Goal: Information Seeking & Learning: Learn about a topic

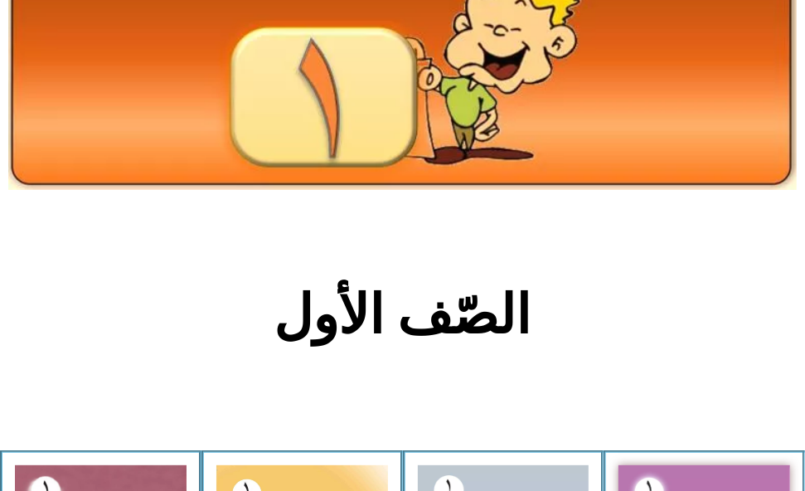
scroll to position [311, 0]
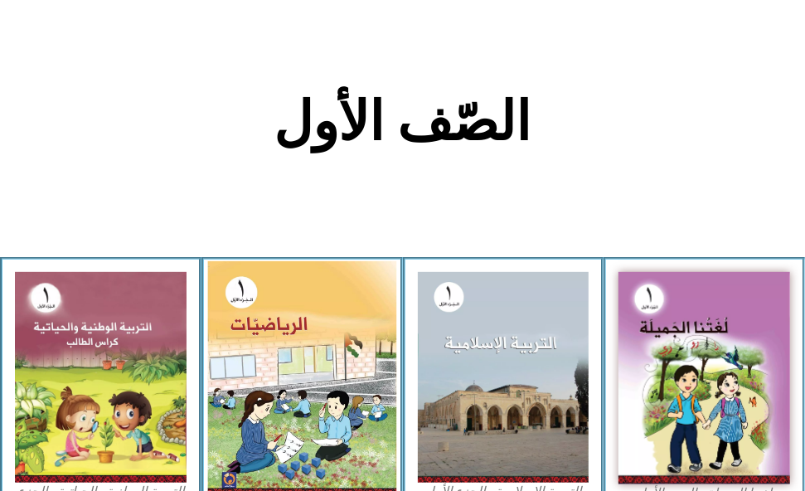
click at [287, 374] on img at bounding box center [301, 379] width 188 height 236
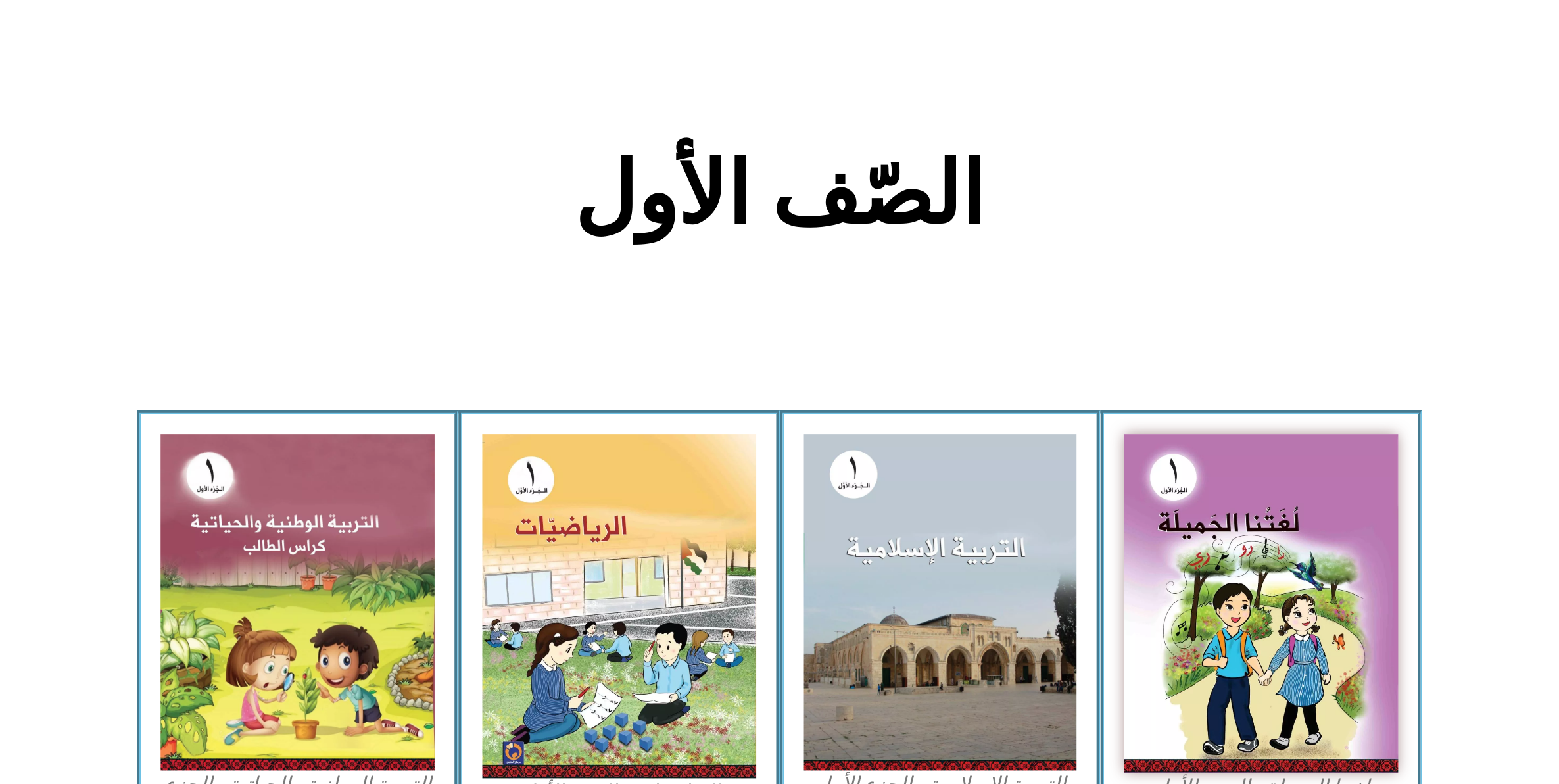
scroll to position [69, 0]
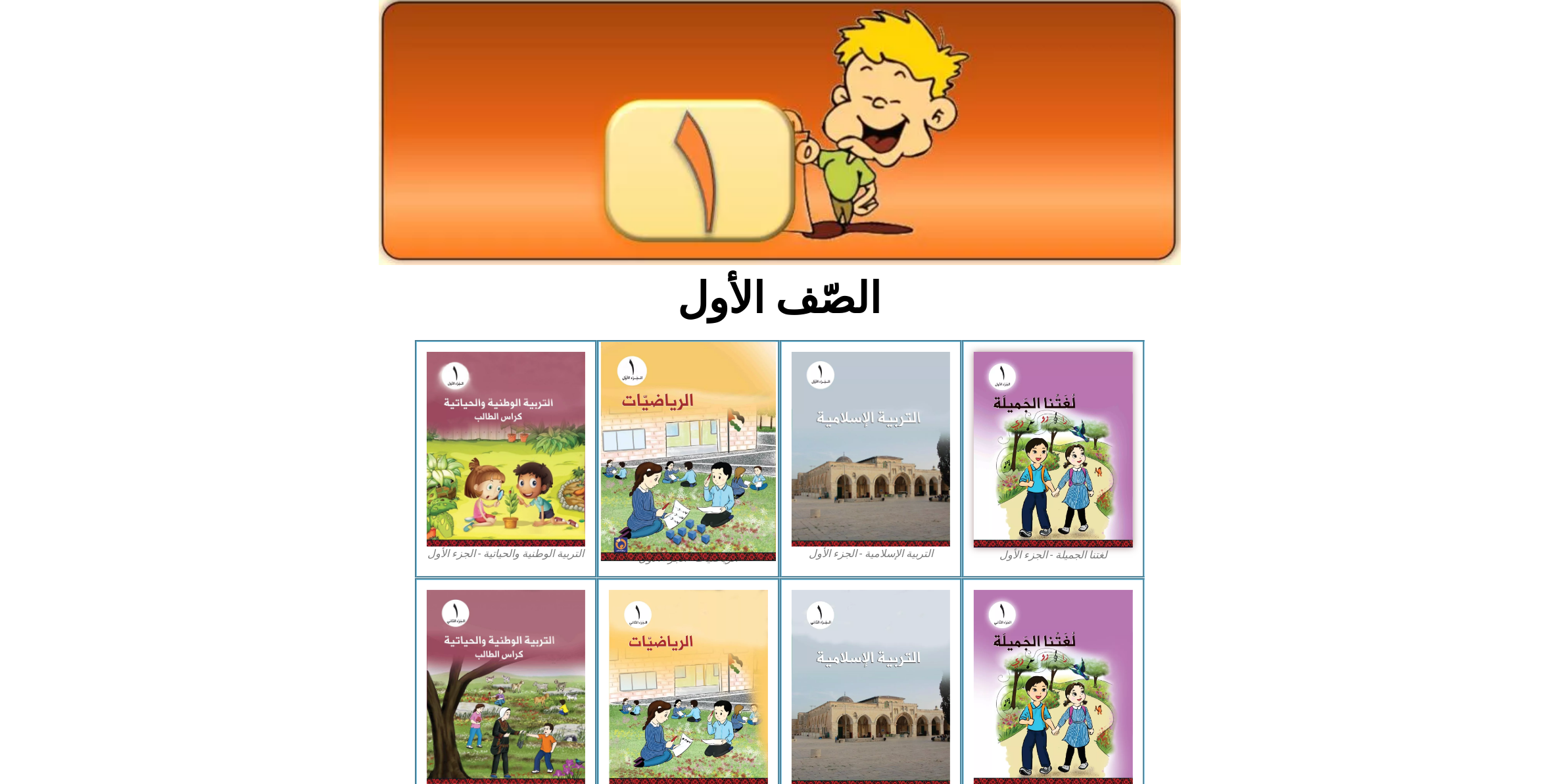
click at [638, 342] on img at bounding box center [688, 451] width 175 height 219
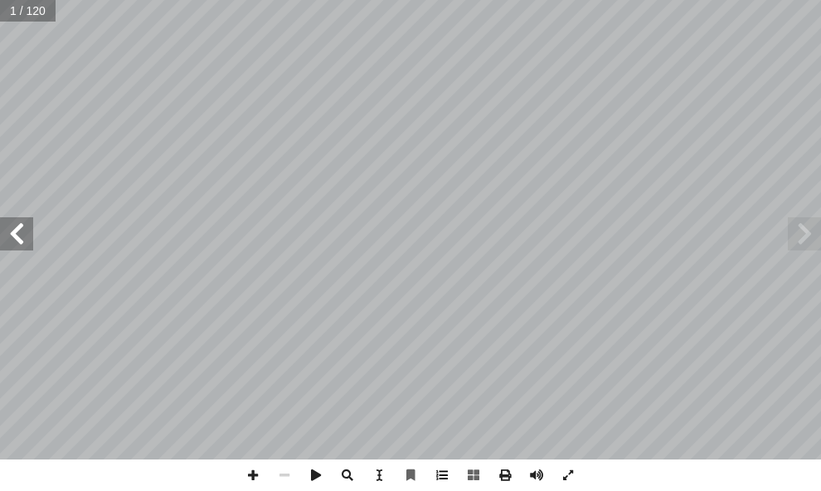
click at [441, 475] on span at bounding box center [442, 475] width 32 height 32
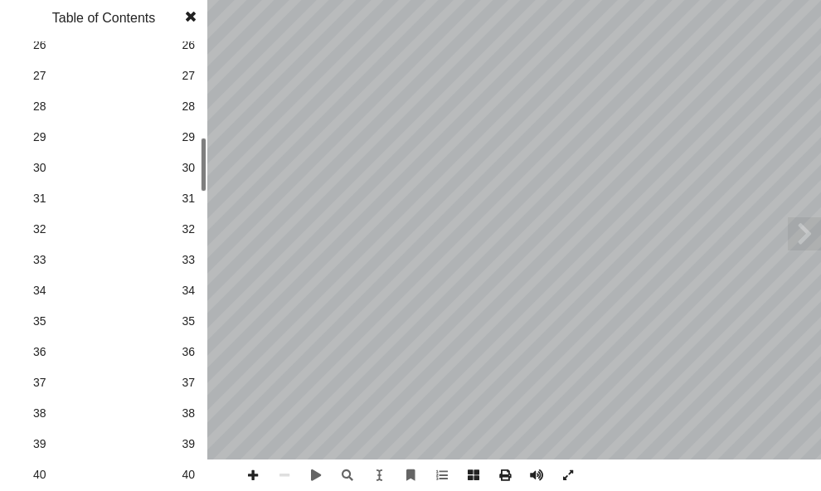
click at [224, 183] on div "الرياضيات ليف: أ ا فريق الت ا) ً د. [PERSON_NAME] (منسق . [PERSON_NAME] أ ا .[P…" at bounding box center [410, 245] width 821 height 491
click at [187, 40] on div "Table of Contents 1 1 2 2 3 3 4 4 5 5 6 6 7 7 8 8 9 9 10 10 11 11 12 12 13 13 1…" at bounding box center [103, 245] width 207 height 491
click at [193, 71] on span "27" at bounding box center [188, 75] width 13 height 17
click at [195, 21] on span at bounding box center [191, 16] width 30 height 33
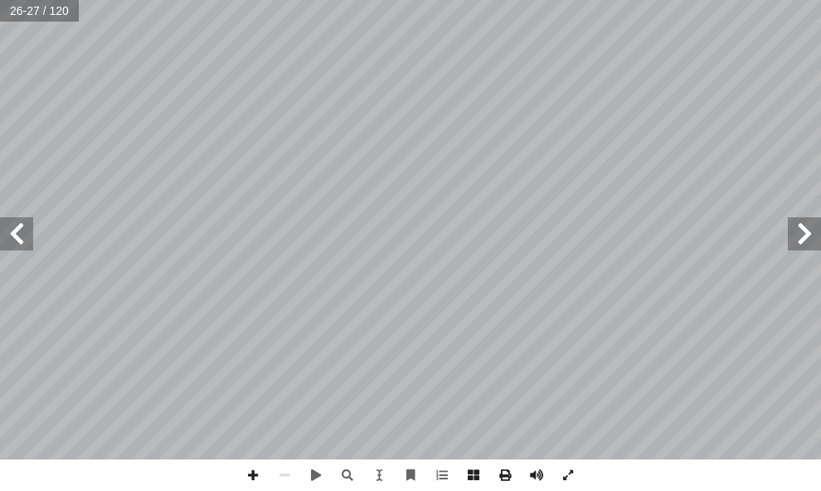
click at [811, 226] on span at bounding box center [804, 233] width 33 height 33
click at [250, 471] on span at bounding box center [253, 475] width 32 height 32
click at [22, 241] on span at bounding box center [16, 233] width 33 height 33
click at [569, 112] on html "الصفحة الرئيسية الصف الأول الصف الثاني الصف الثالث الصف الرابع الصف الخامس الصف…" at bounding box center [410, 56] width 821 height 112
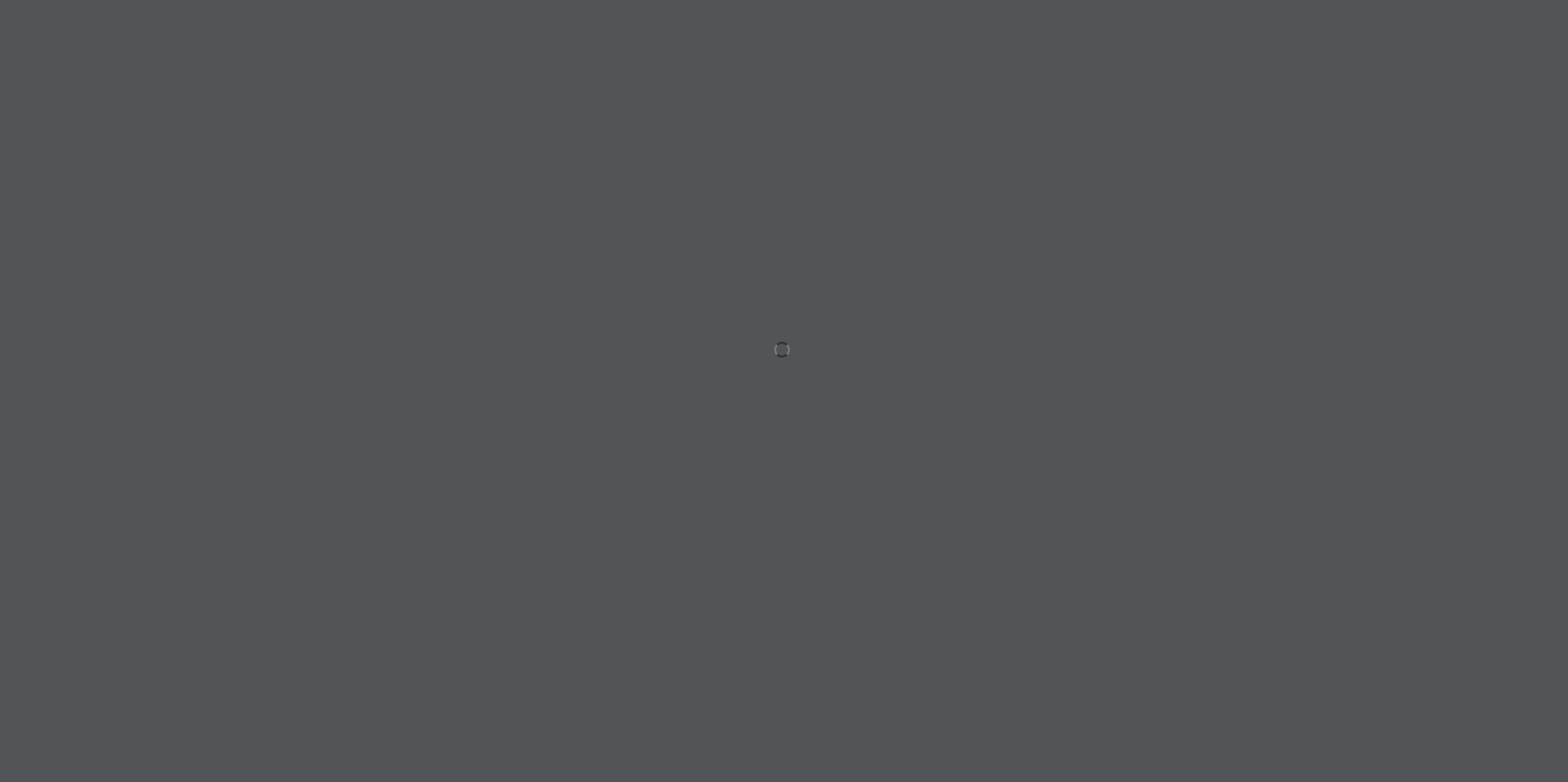
click at [717, 159] on div at bounding box center [784, 391] width 1568 height 782
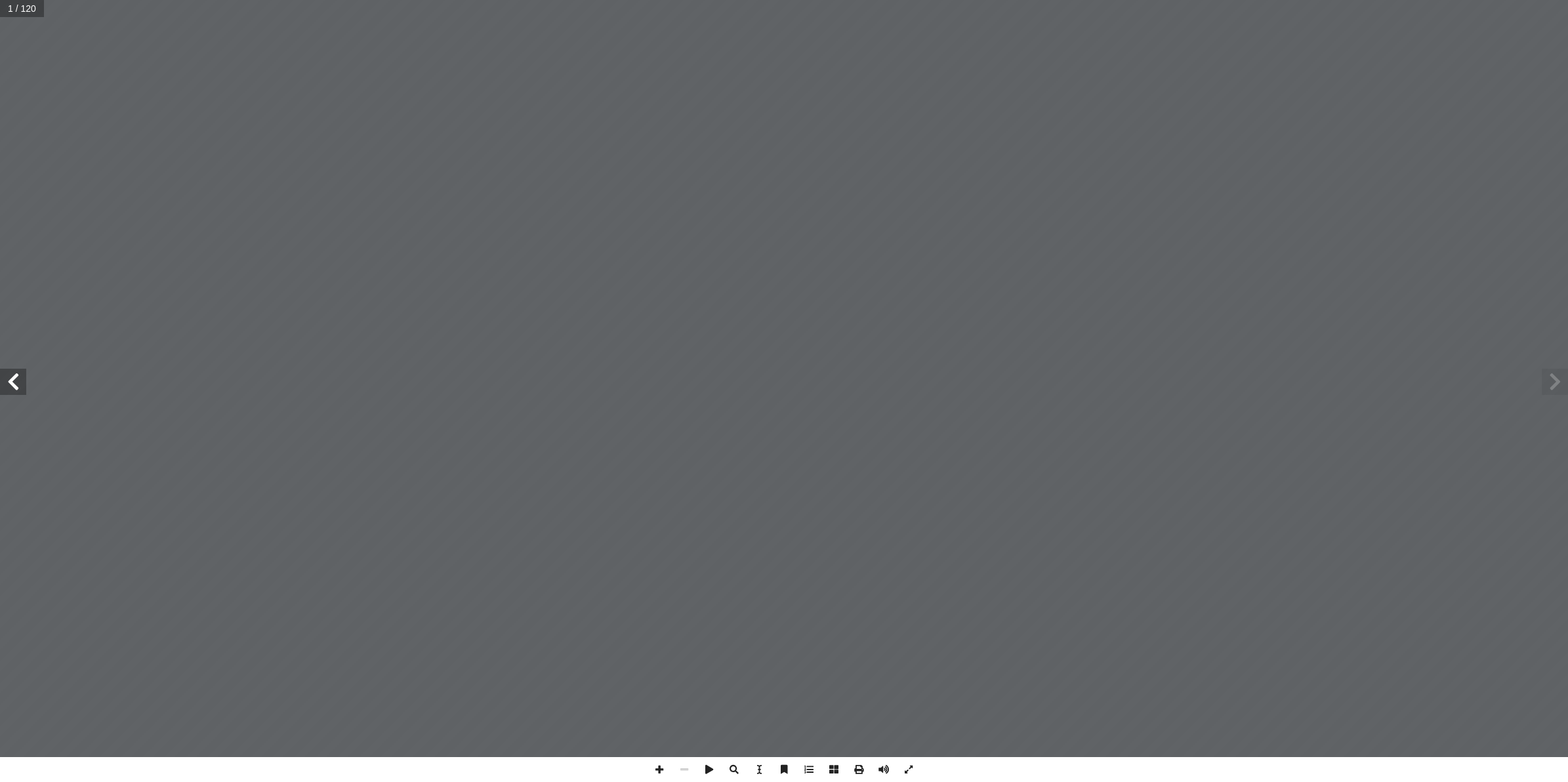
click at [717, 159] on div at bounding box center [784, 378] width 1568 height 757
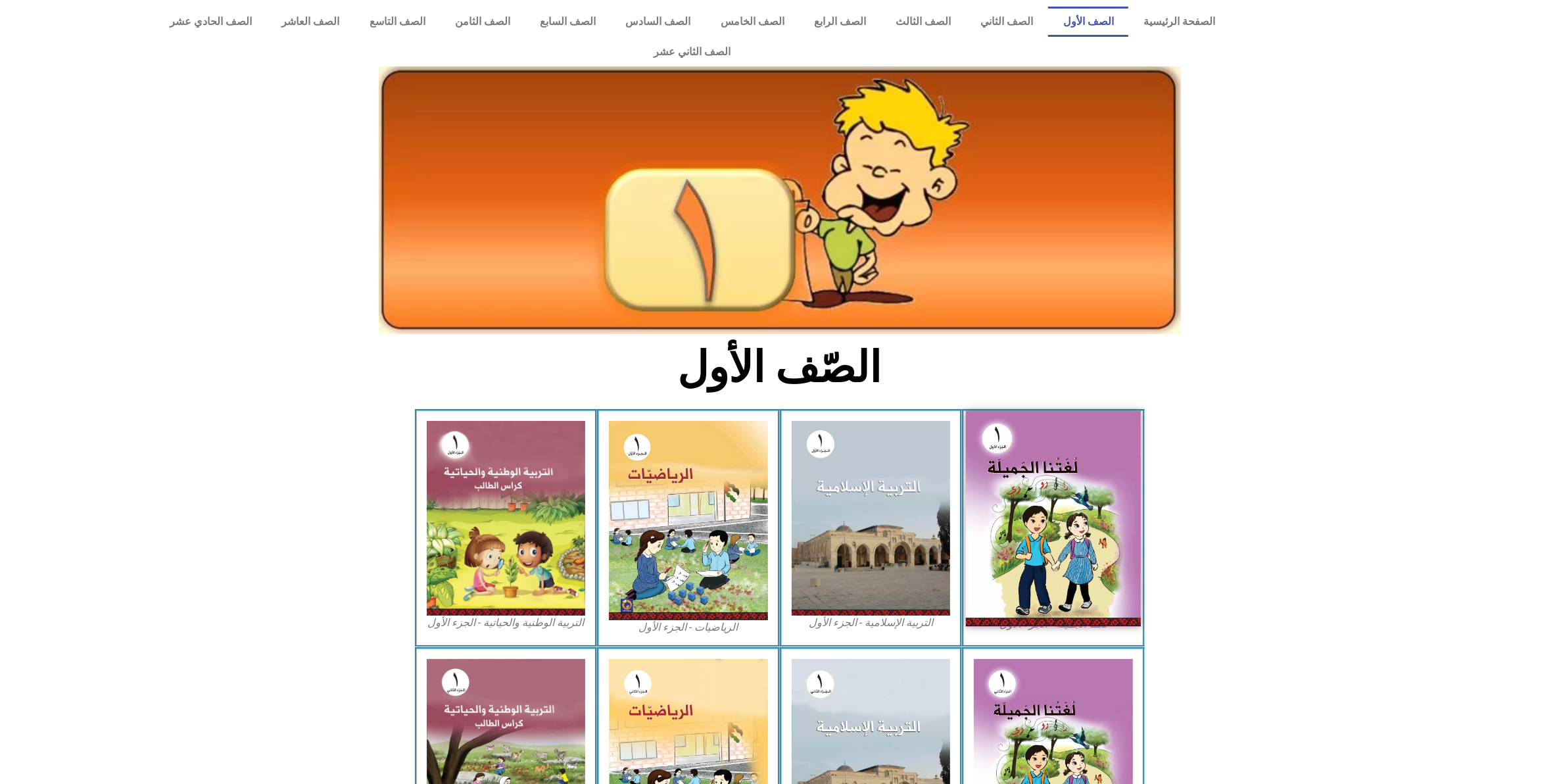
click at [1090, 514] on img at bounding box center [1053, 518] width 175 height 216
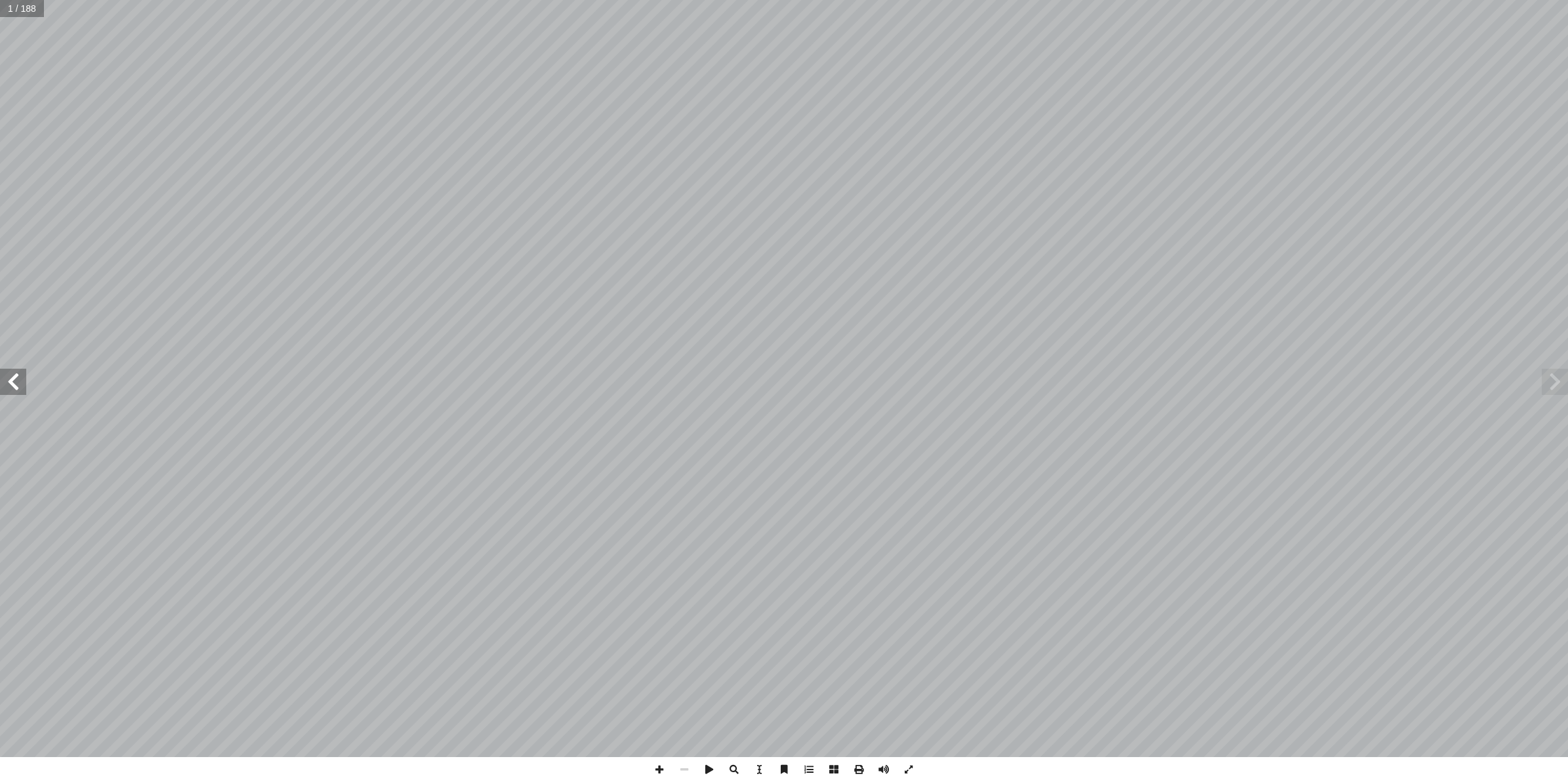
click at [18, 391] on span at bounding box center [13, 381] width 26 height 26
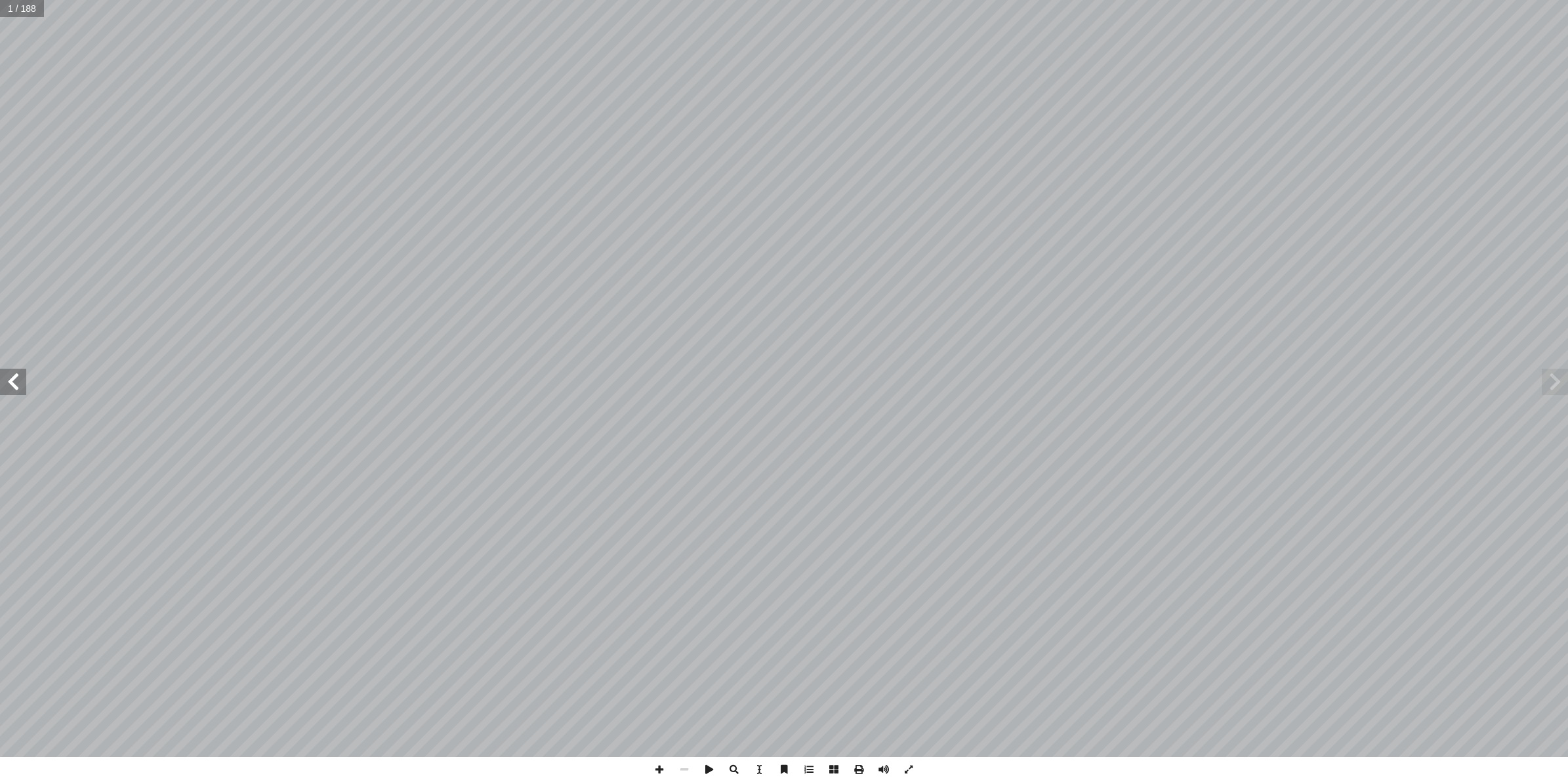
click at [18, 391] on span at bounding box center [13, 381] width 26 height 26
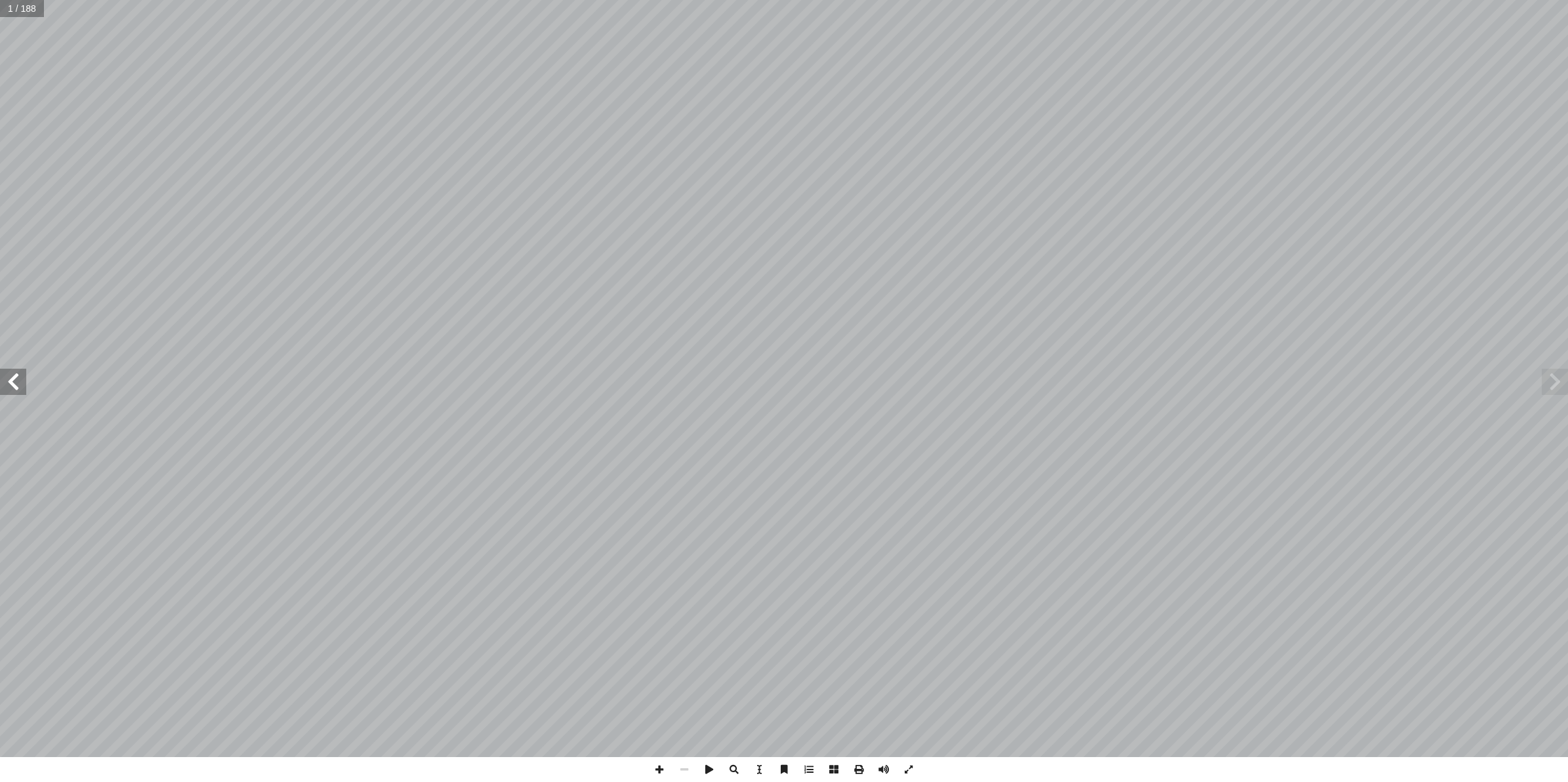
click at [18, 391] on span at bounding box center [13, 381] width 26 height 26
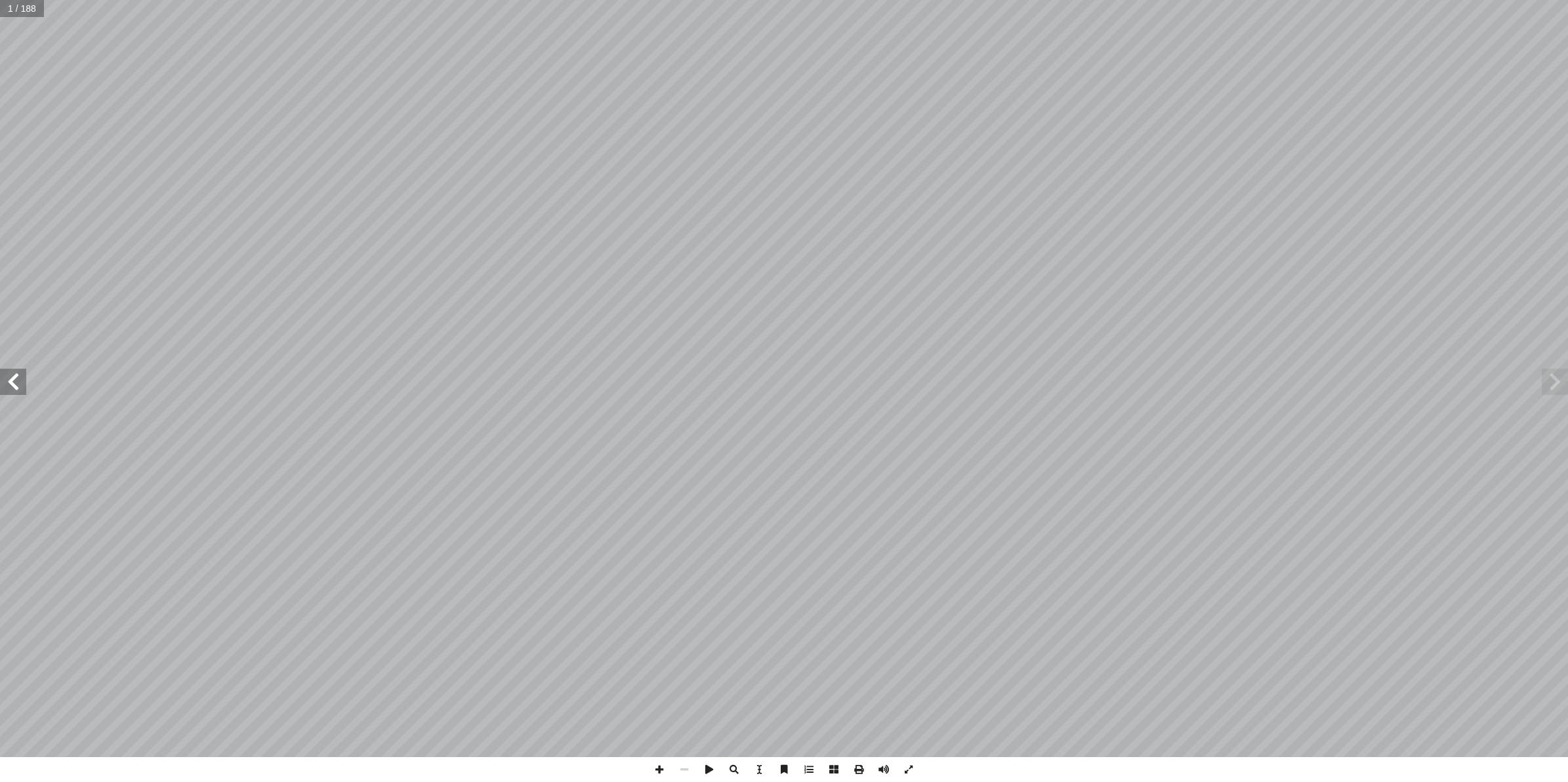
click at [18, 391] on span at bounding box center [13, 381] width 26 height 26
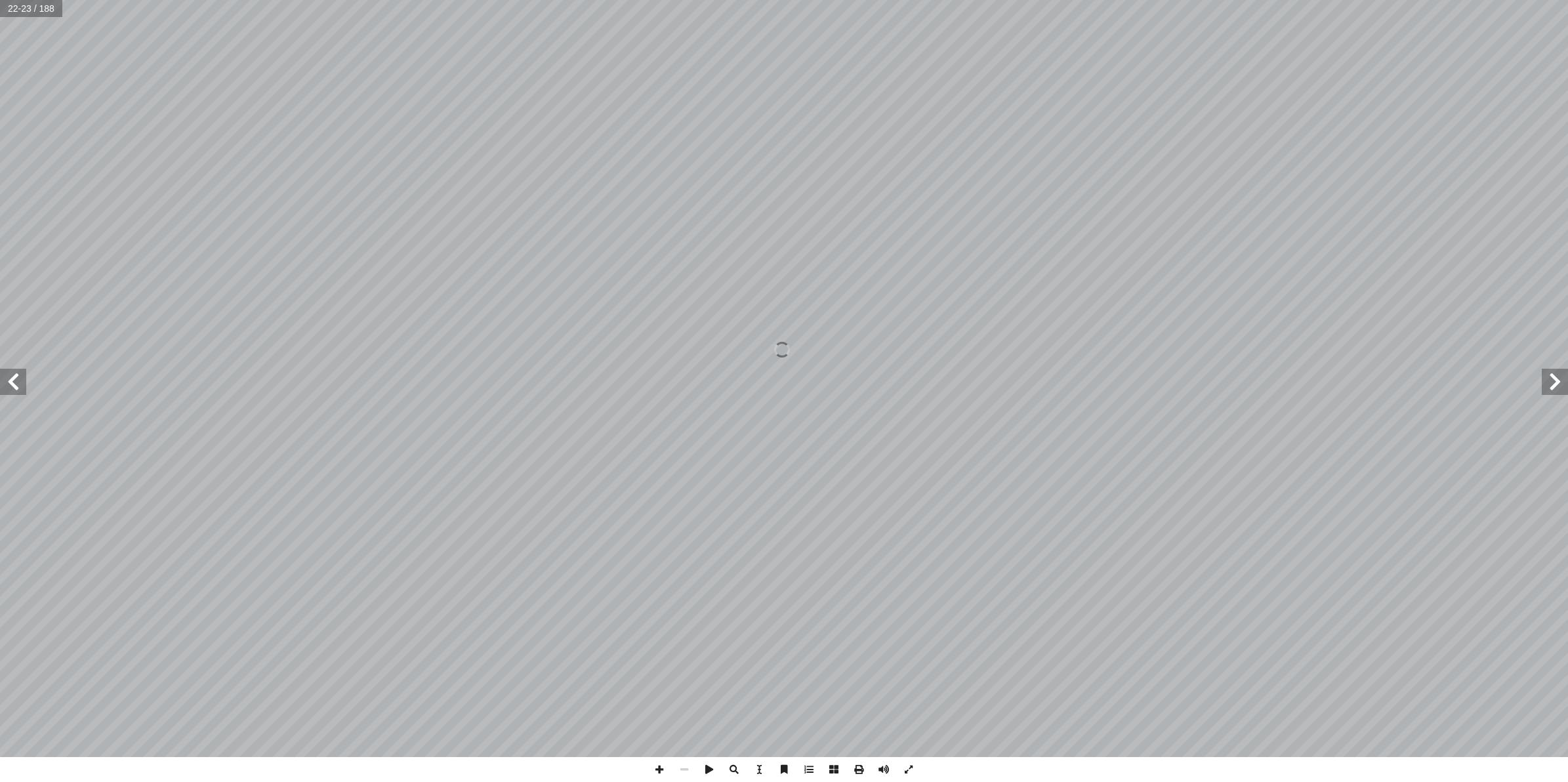
click at [18, 391] on span at bounding box center [13, 381] width 26 height 26
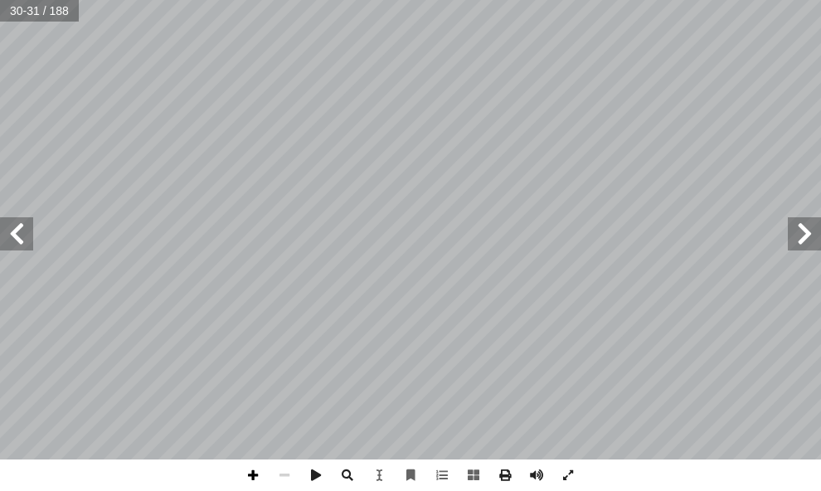
click at [261, 474] on span at bounding box center [253, 475] width 32 height 32
click at [561, 459] on div "دا دو دودا :) د لى ( ِ إ ا ُ ف َّ ر َ ع َ ت َ ن : ُ ظ ِ ف ْ ل َ ن : أ ا َ ر ْ ق…" at bounding box center [410, 245] width 821 height 491
click at [255, 471] on span at bounding box center [253, 475] width 32 height 32
